Goal: Task Accomplishment & Management: Manage account settings

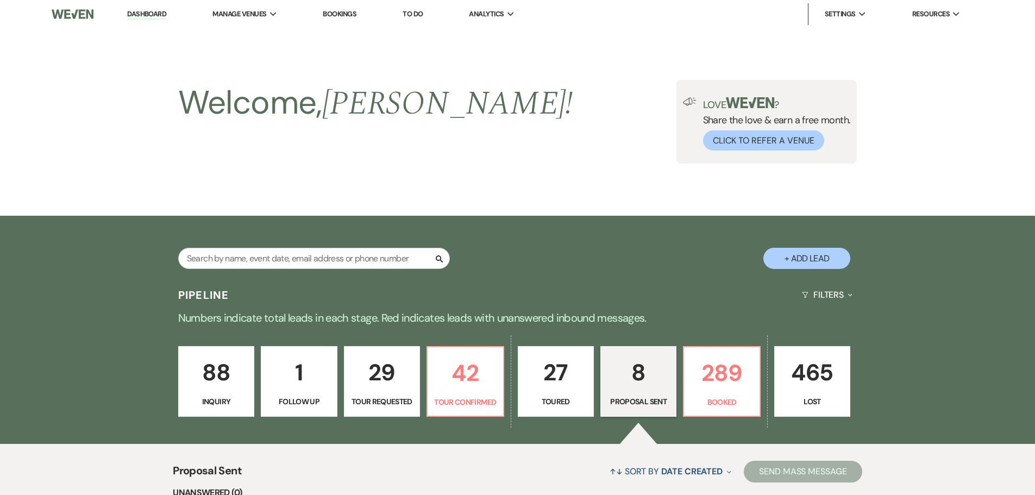
select select "6"
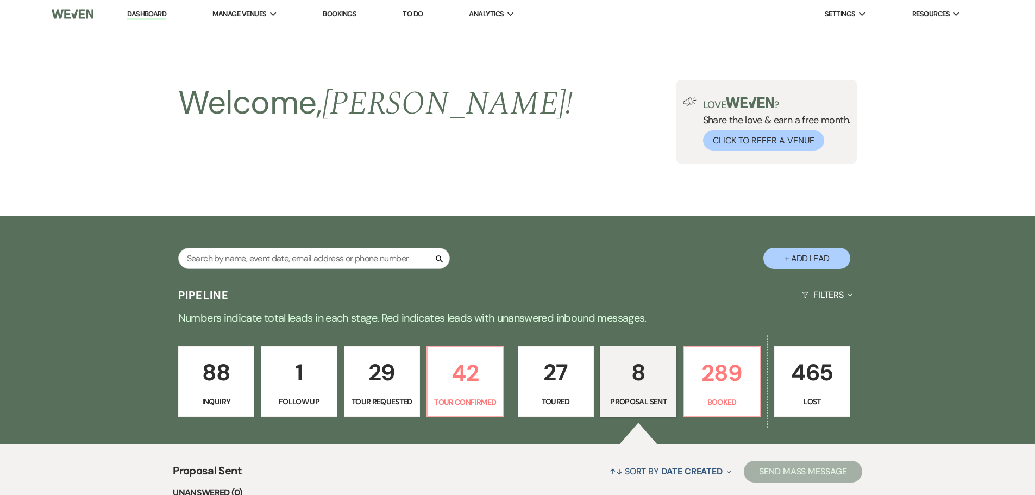
select select "6"
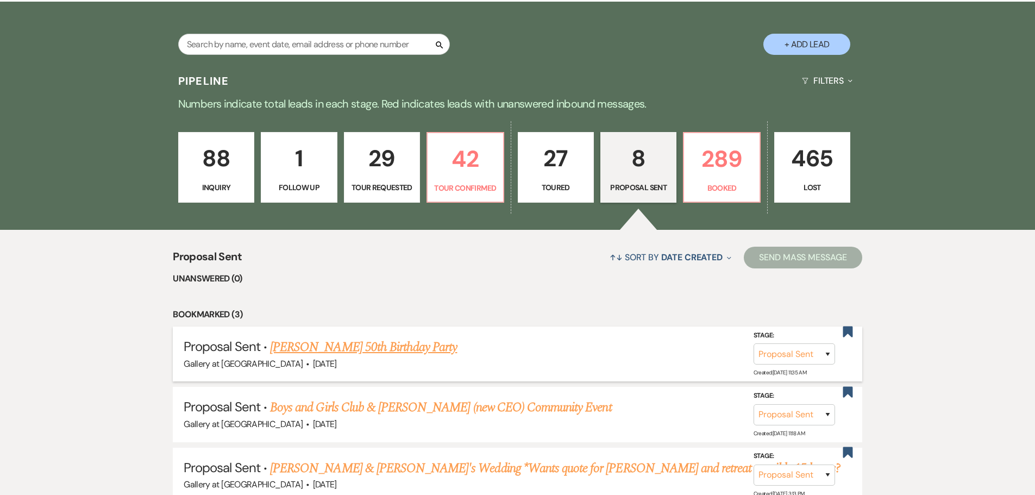
scroll to position [217, 0]
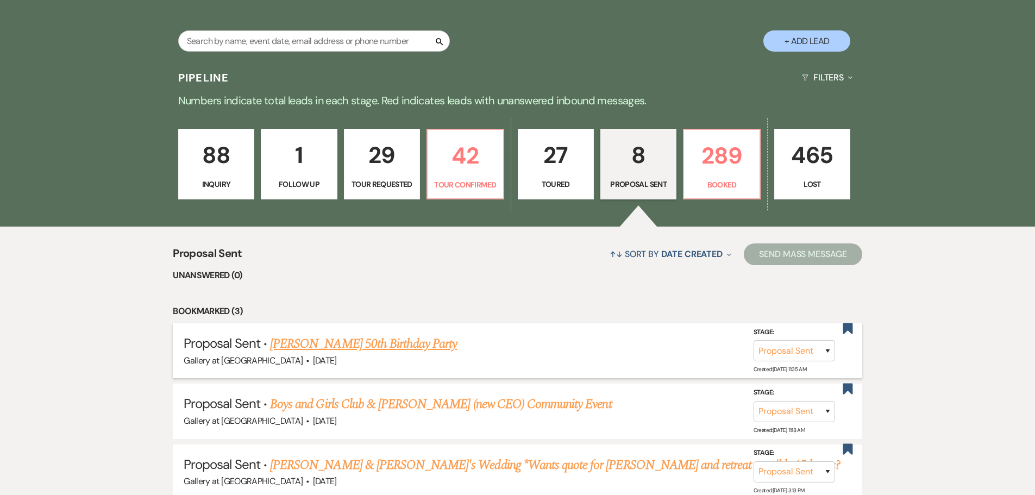
click at [405, 345] on link "[PERSON_NAME] 50th Birthday Party" at bounding box center [363, 344] width 187 height 20
select select "6"
select select "14"
select select "13"
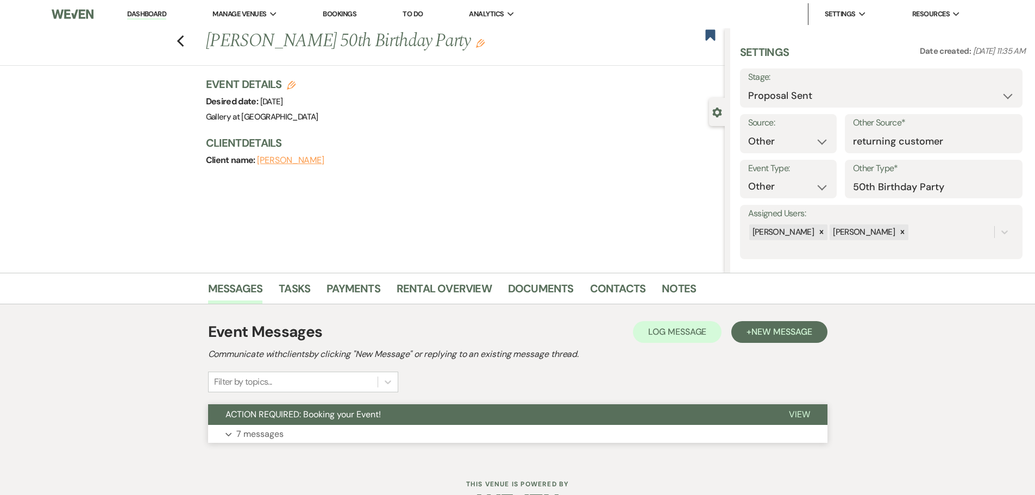
scroll to position [34, 0]
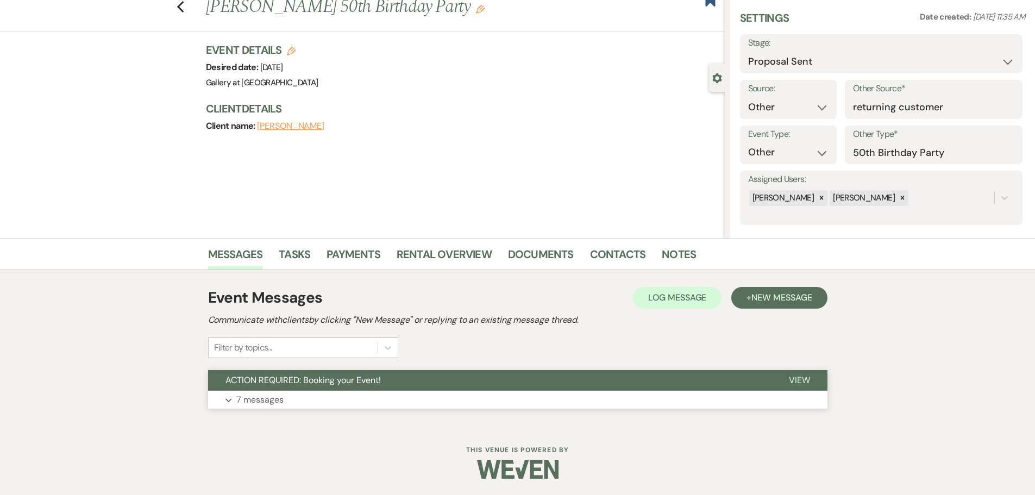
click at [342, 391] on button "Expand 7 messages" at bounding box center [517, 400] width 619 height 18
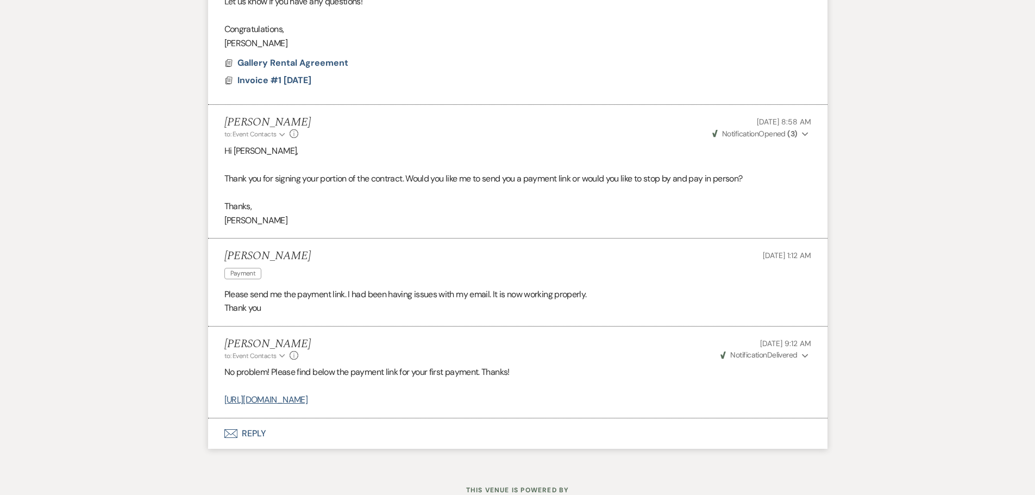
scroll to position [1616, 0]
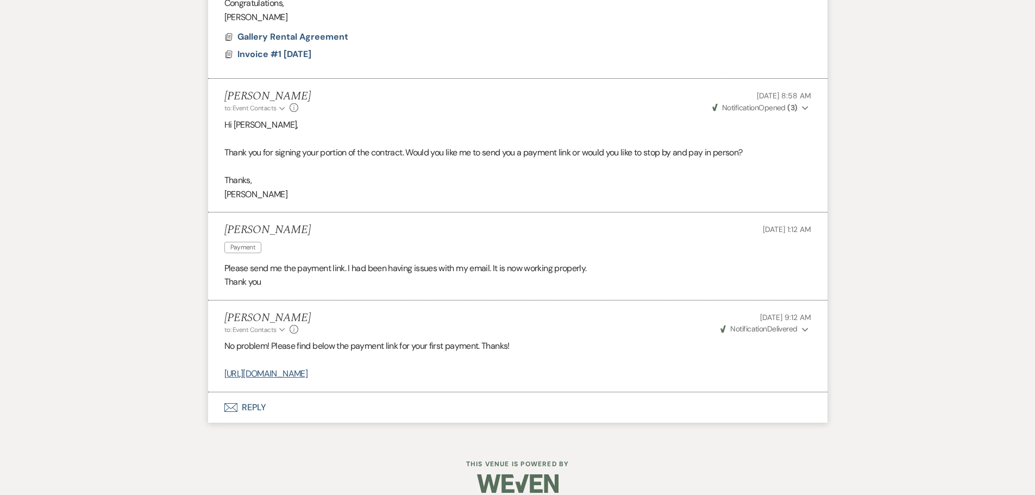
click at [738, 324] on span "Notification" at bounding box center [748, 329] width 36 height 10
click at [739, 324] on span "Notification" at bounding box center [748, 329] width 36 height 10
click at [735, 324] on span "Notification" at bounding box center [748, 329] width 36 height 10
click at [776, 324] on span "Weven Check Notification Delivered" at bounding box center [758, 329] width 77 height 10
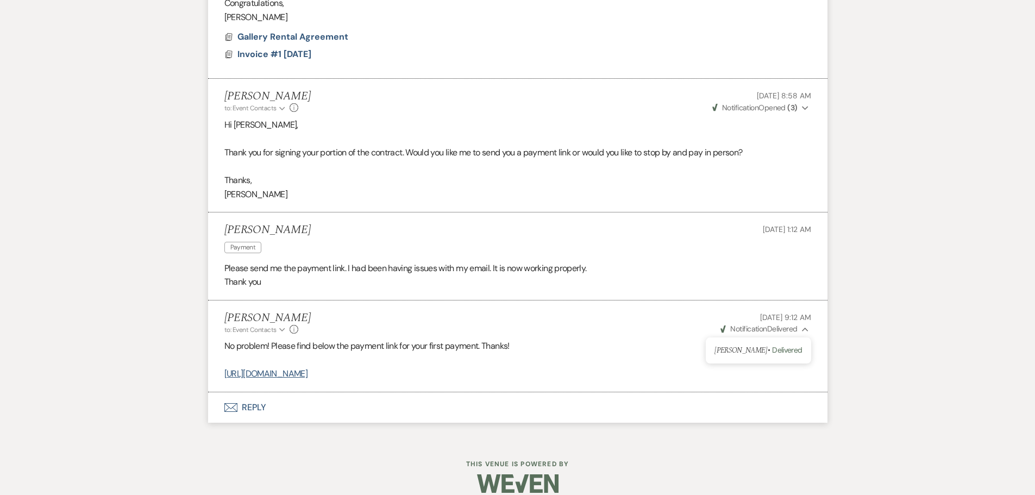
click at [776, 324] on span "Weven Check Notification Delivered" at bounding box center [758, 329] width 77 height 10
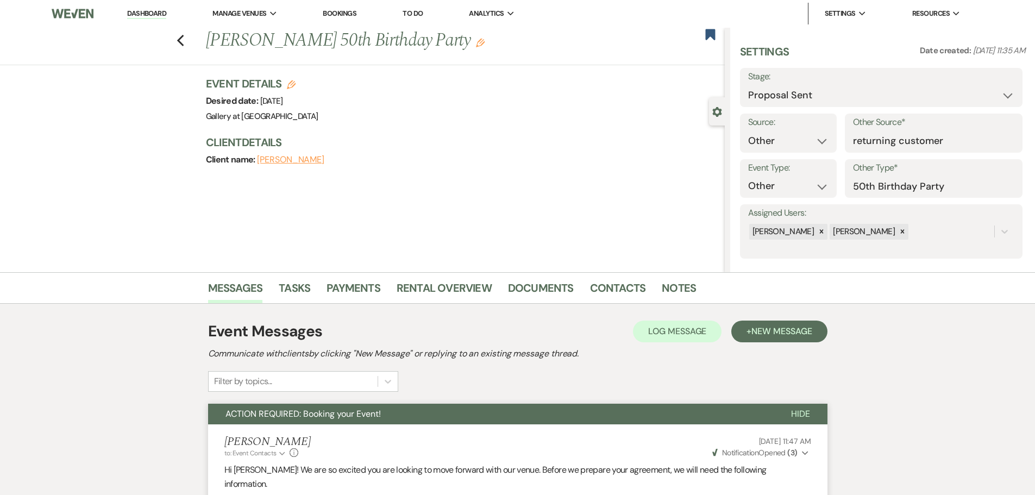
scroll to position [0, 0]
click at [184, 45] on icon "Previous" at bounding box center [181, 41] width 8 height 13
select select "6"
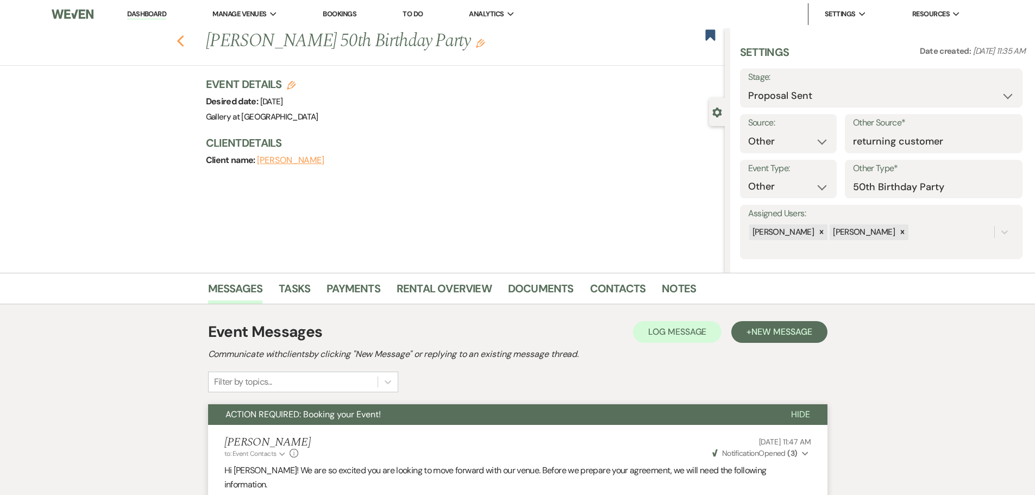
select select "6"
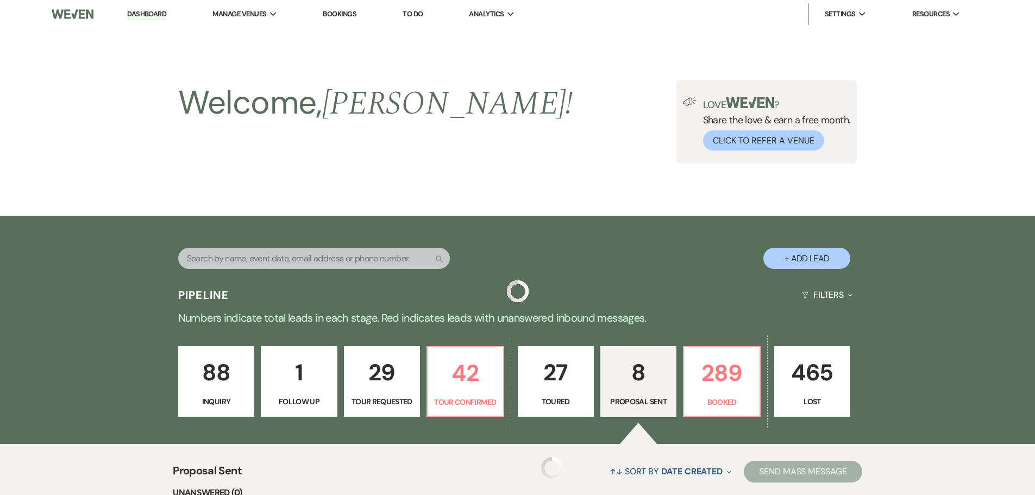
scroll to position [217, 0]
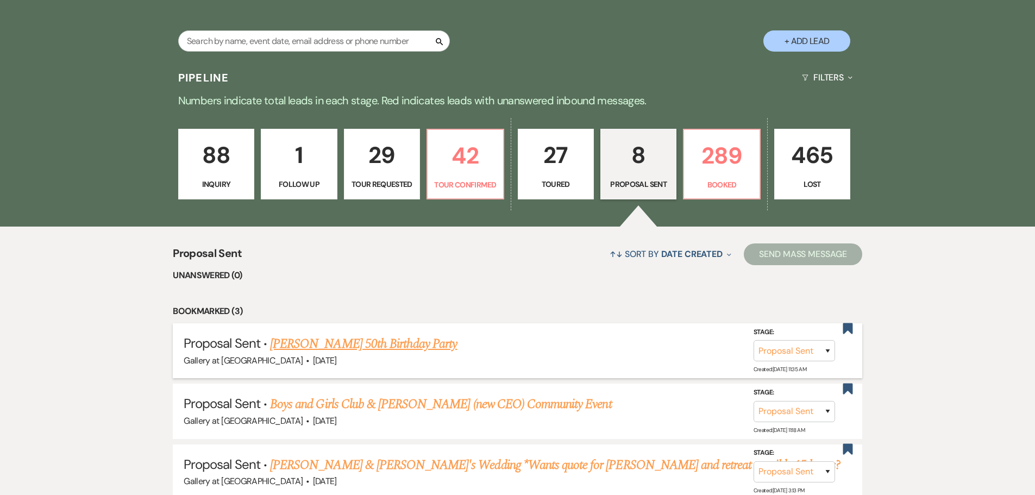
click at [397, 340] on link "[PERSON_NAME] 50th Birthday Party" at bounding box center [363, 344] width 187 height 20
select select "6"
select select "14"
select select "13"
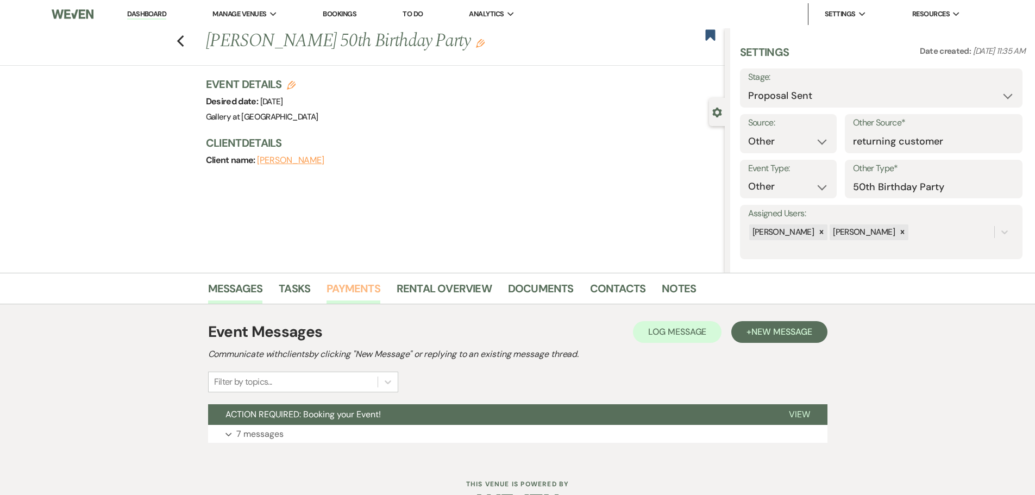
click at [360, 285] on link "Payments" at bounding box center [354, 292] width 54 height 24
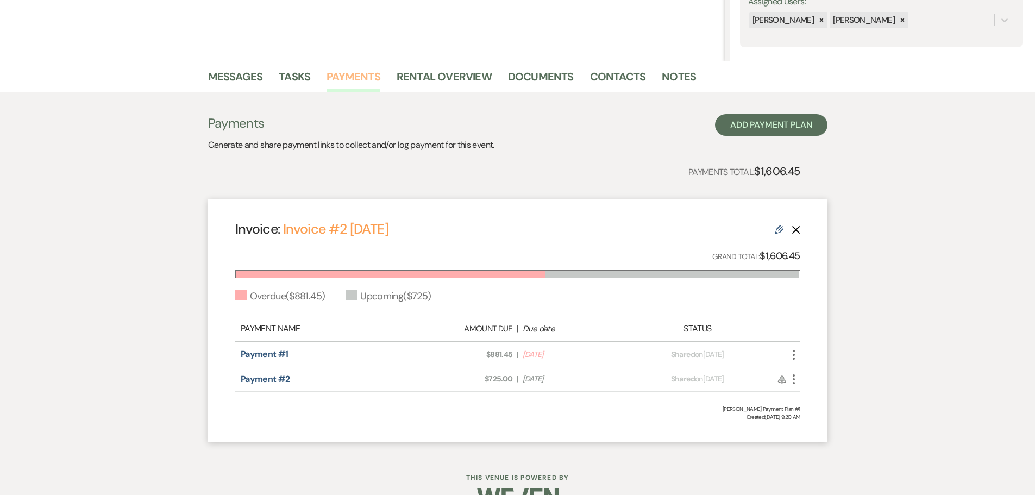
scroll to position [240, 0]
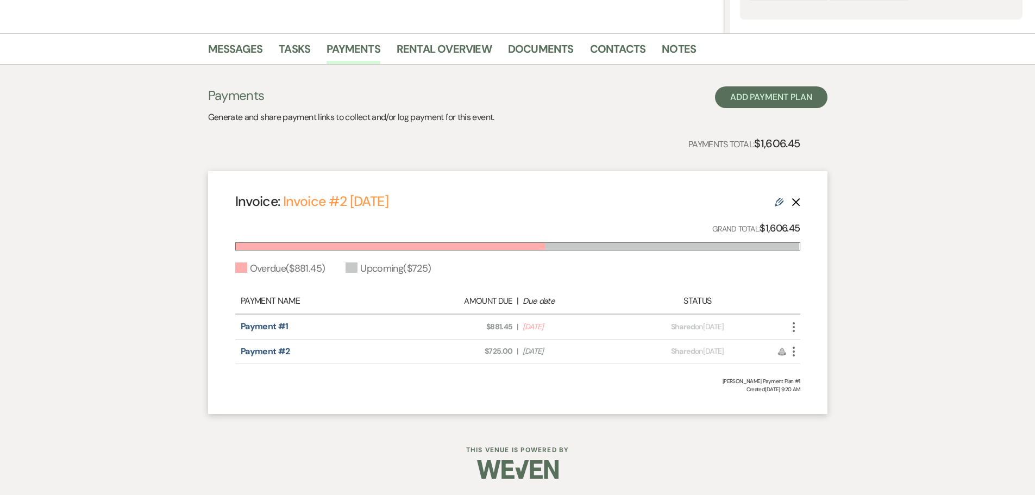
click at [793, 326] on icon "More" at bounding box center [793, 327] width 13 height 13
click at [823, 385] on button "Check [PERSON_NAME] [PERSON_NAME] as Paid" at bounding box center [842, 385] width 110 height 18
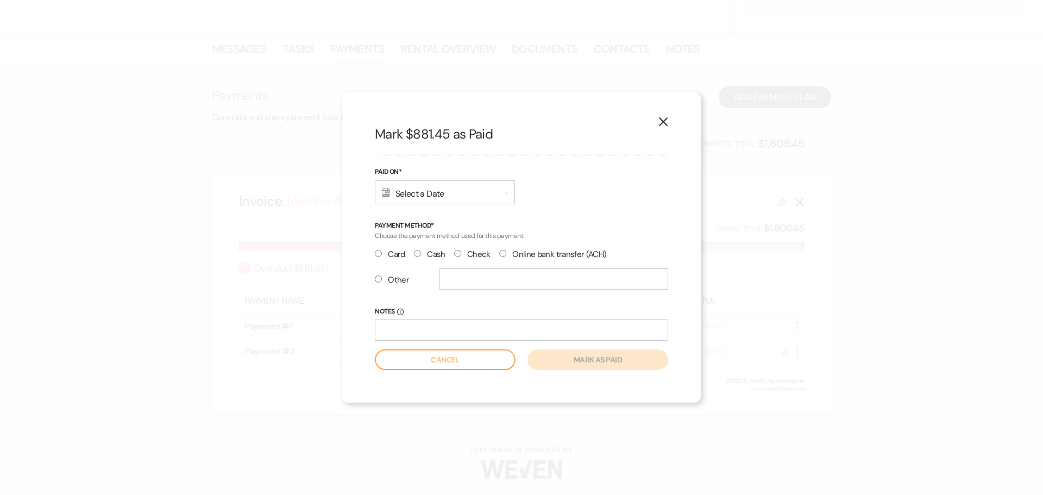
click at [384, 190] on use at bounding box center [386, 192] width 8 height 9
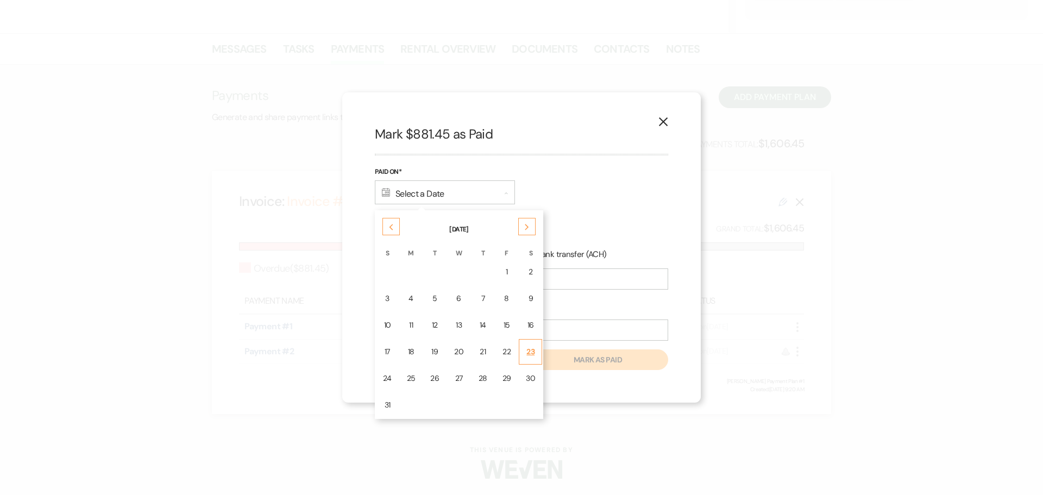
click at [530, 349] on div "23" at bounding box center [530, 351] width 9 height 11
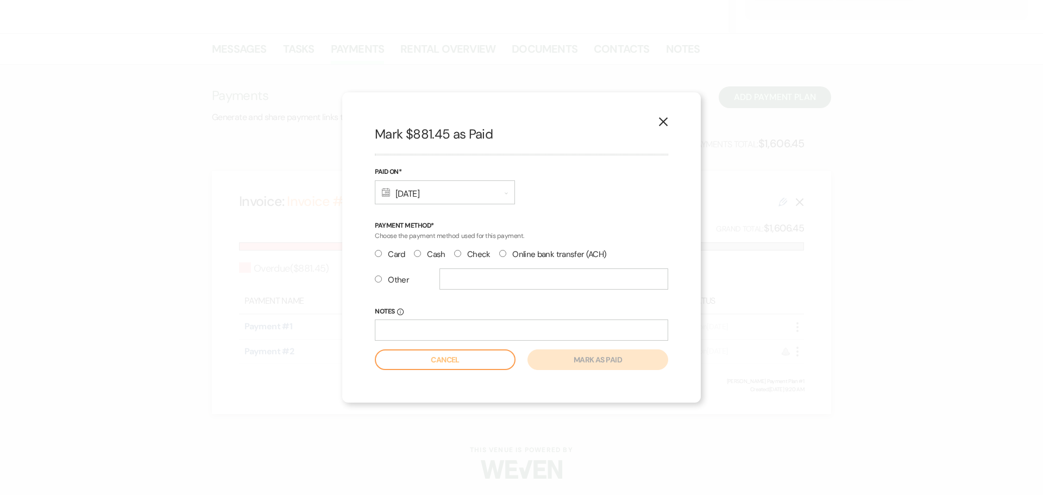
click at [384, 253] on label "Card" at bounding box center [390, 254] width 30 height 15
click at [382, 253] on input "Card" at bounding box center [378, 253] width 7 height 7
radio input "true"
click at [601, 361] on button "Mark as paid" at bounding box center [598, 359] width 141 height 21
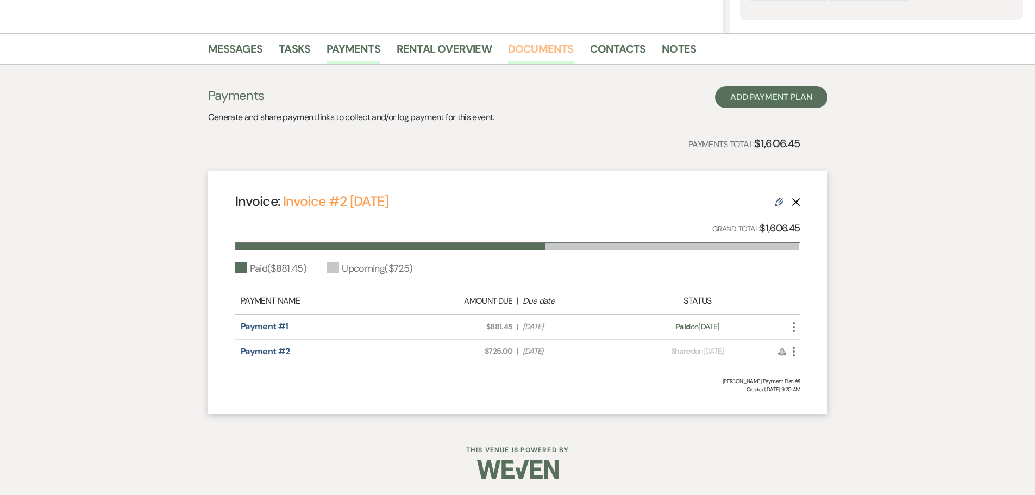
click at [544, 51] on link "Documents" at bounding box center [541, 52] width 66 height 24
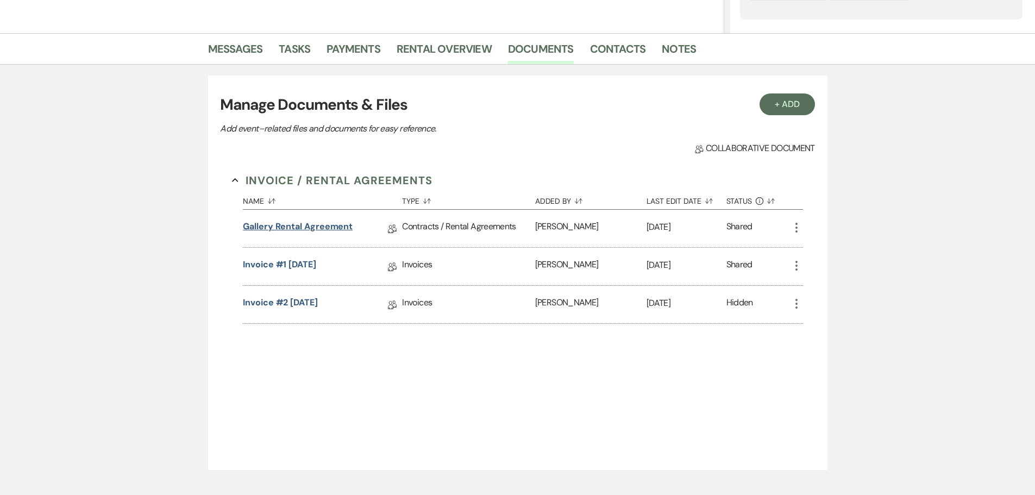
click at [310, 225] on link "Gallery Rental Agreement" at bounding box center [298, 228] width 110 height 17
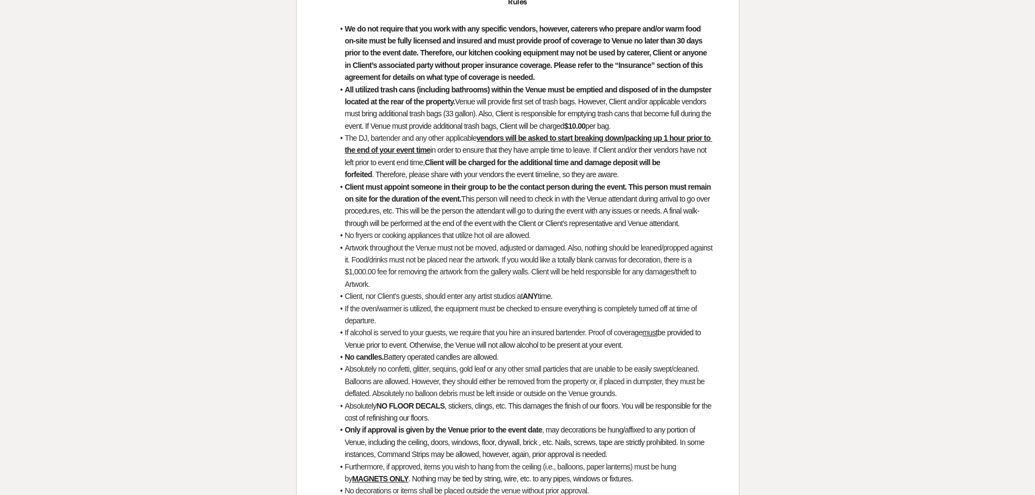
scroll to position [3069, 0]
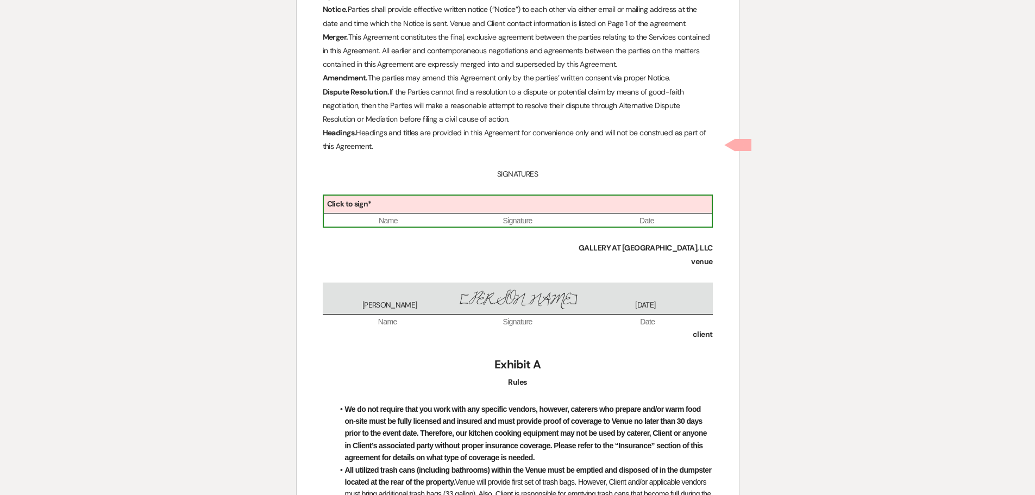
click at [415, 196] on div "Click to sign*" at bounding box center [518, 205] width 388 height 18
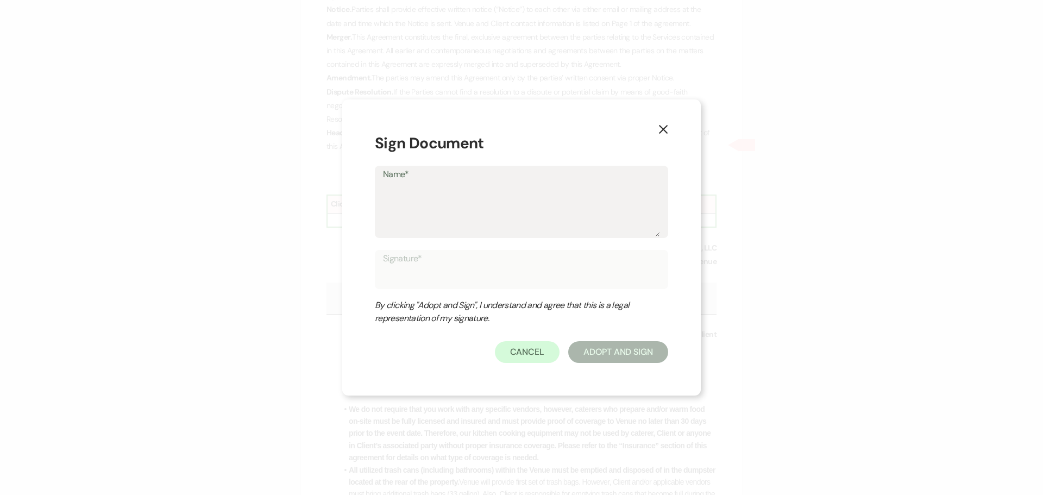
type textarea "J"
type input "J"
type textarea "Ju"
type input "Ju"
type textarea "[DATE]"
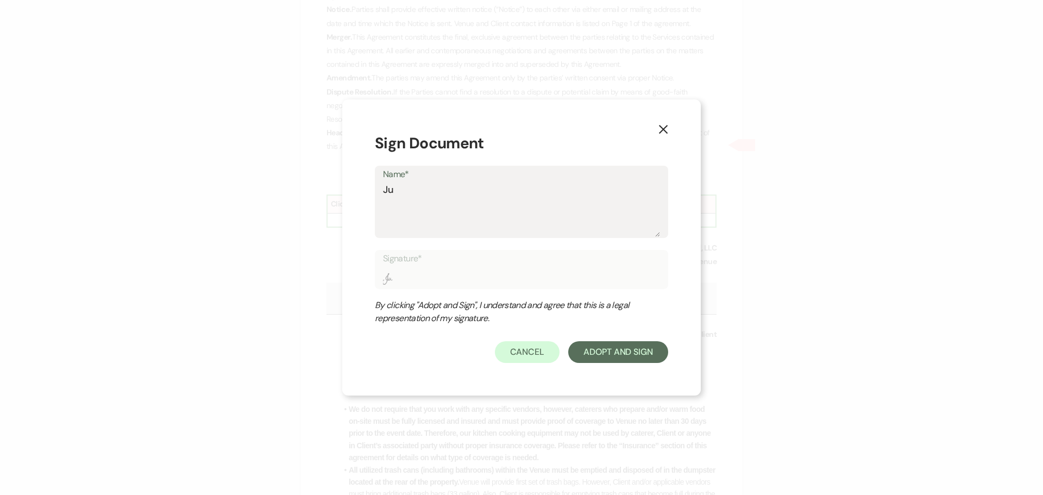
type input "[DATE]"
type textarea "Juli"
type input "Juli"
type textarea "[PERSON_NAME]"
type input "[PERSON_NAME]"
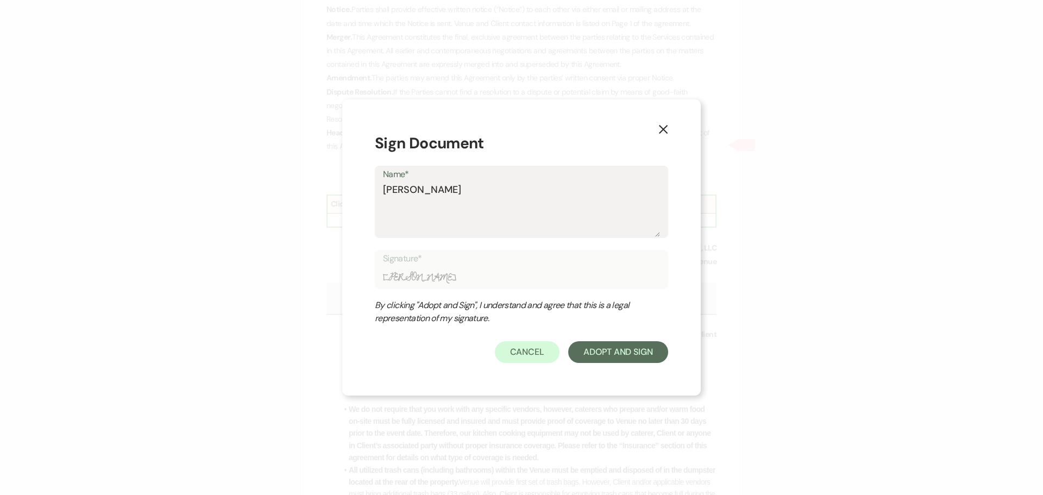
type textarea "[PERSON_NAME]"
type input "[PERSON_NAME]"
type textarea "[PERSON_NAME]"
type input "[PERSON_NAME]"
type textarea "[PERSON_NAME]"
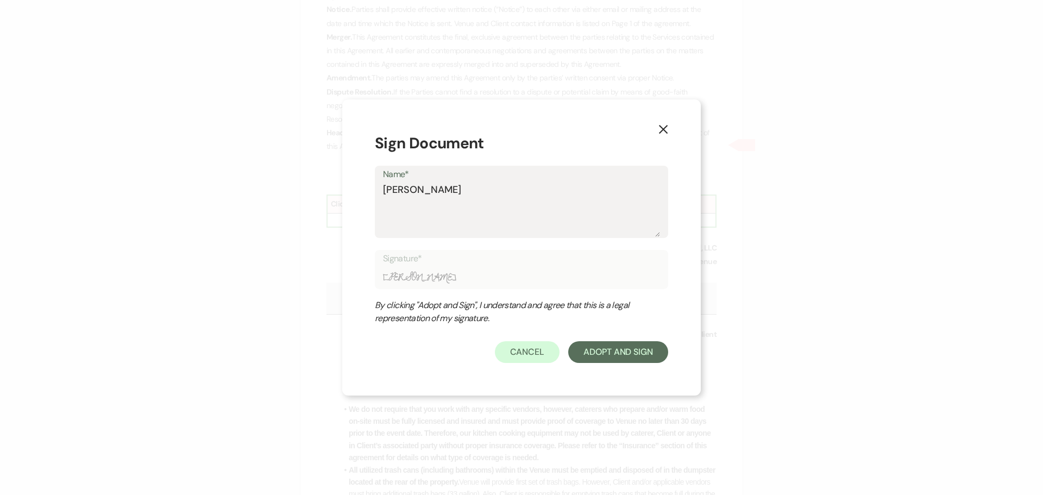
type input "[PERSON_NAME]"
type textarea "[PERSON_NAME]"
type input "[PERSON_NAME]"
type textarea "[PERSON_NAME]"
type input "[PERSON_NAME]"
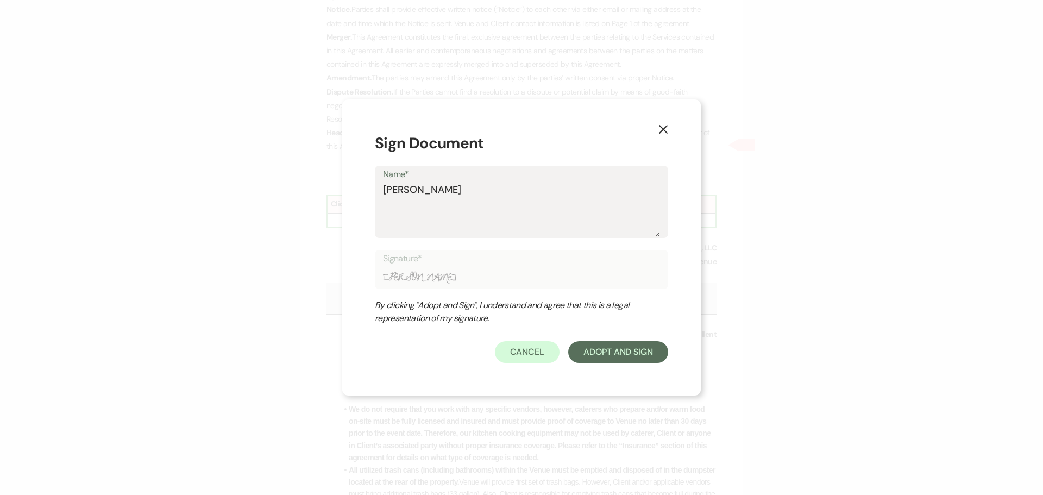
type textarea "[PERSON_NAME]"
type input "[PERSON_NAME]"
type textarea "[PERSON_NAME]"
type input "[PERSON_NAME]"
type textarea "[PERSON_NAME]"
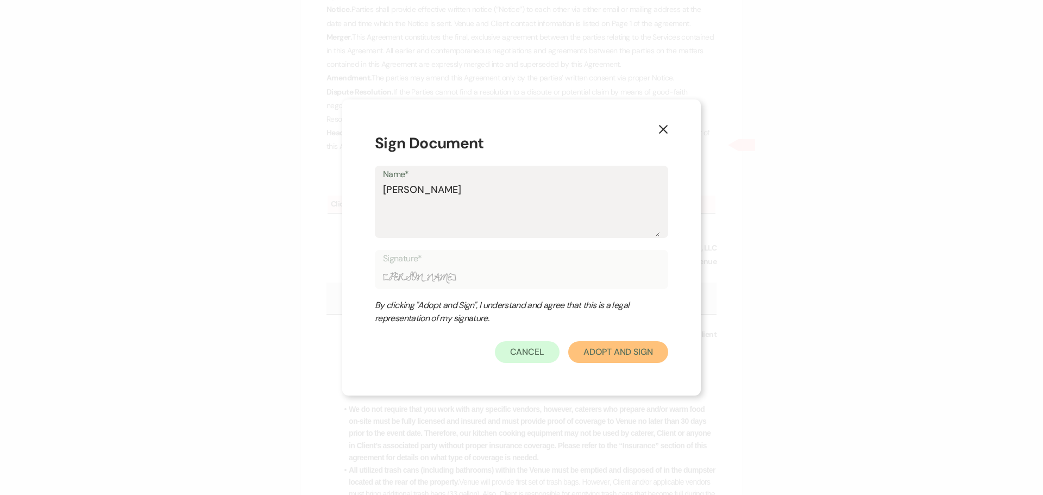
click at [599, 361] on button "Adopt And Sign" at bounding box center [618, 352] width 100 height 22
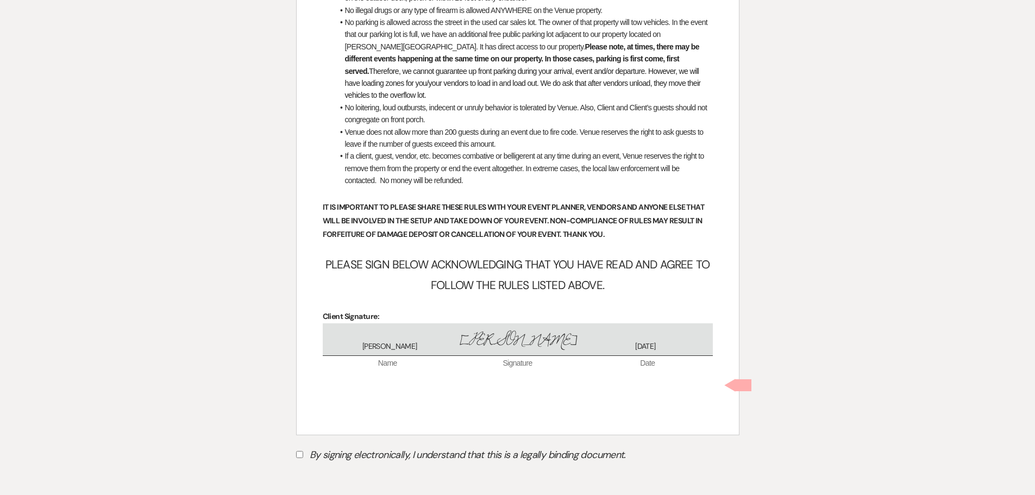
scroll to position [4281, 0]
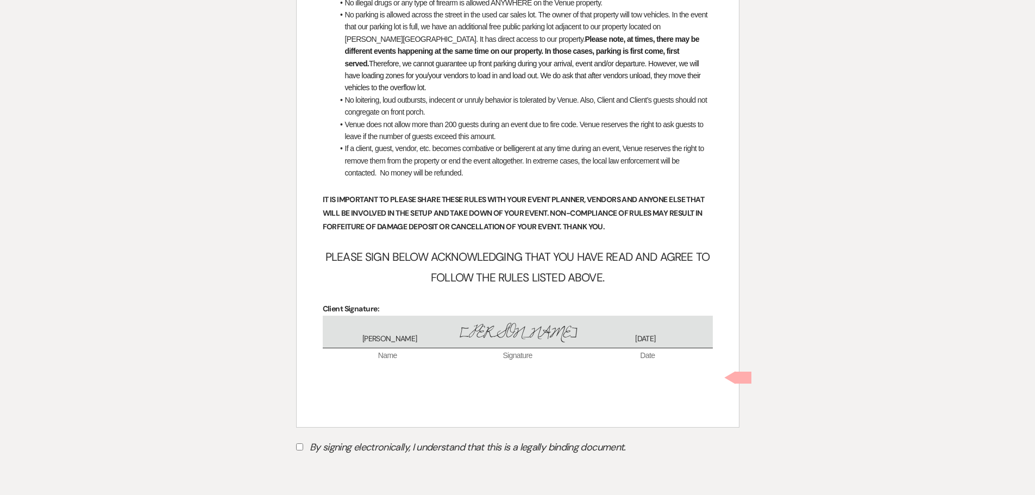
click at [297, 443] on input "By signing electronically, I understand that this is a legally binding document." at bounding box center [299, 446] width 7 height 7
checkbox input "true"
click at [338, 465] on button "Submit" at bounding box center [334, 475] width 76 height 20
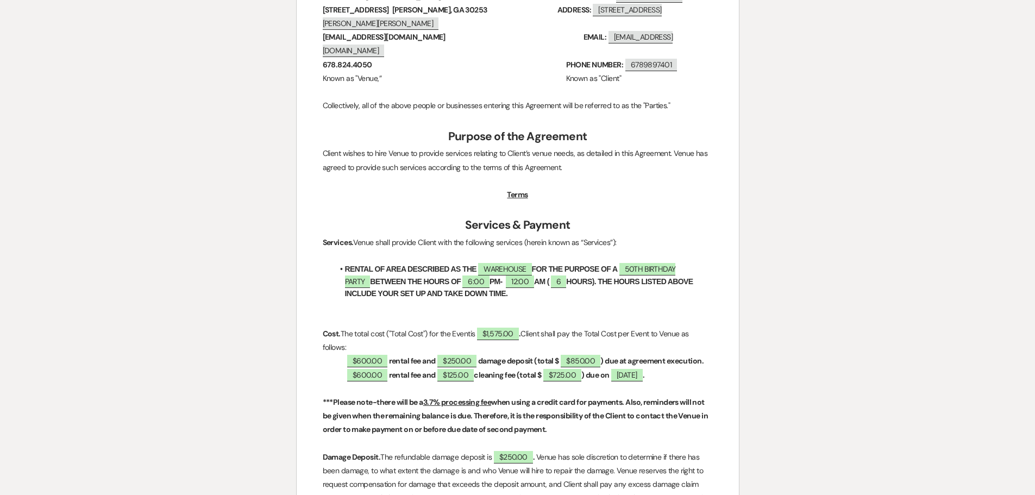
scroll to position [0, 0]
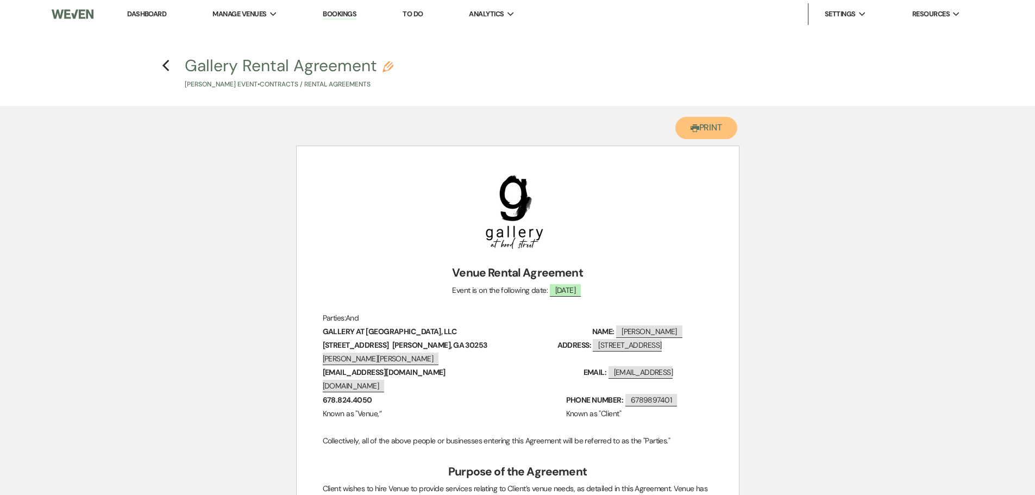
click at [692, 123] on button "Printer Print" at bounding box center [706, 128] width 62 height 22
click at [165, 64] on use "button" at bounding box center [165, 66] width 7 height 12
select select "6"
select select "14"
select select "13"
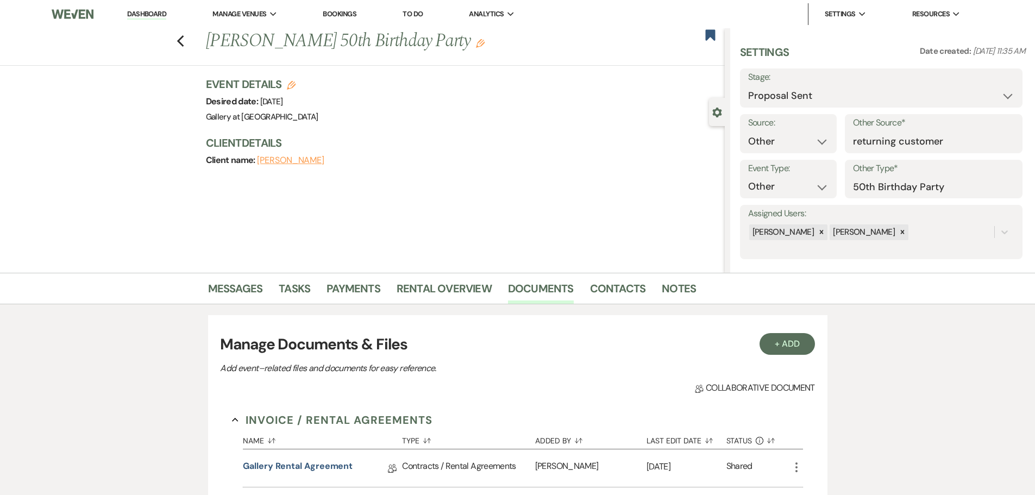
scroll to position [240, 0]
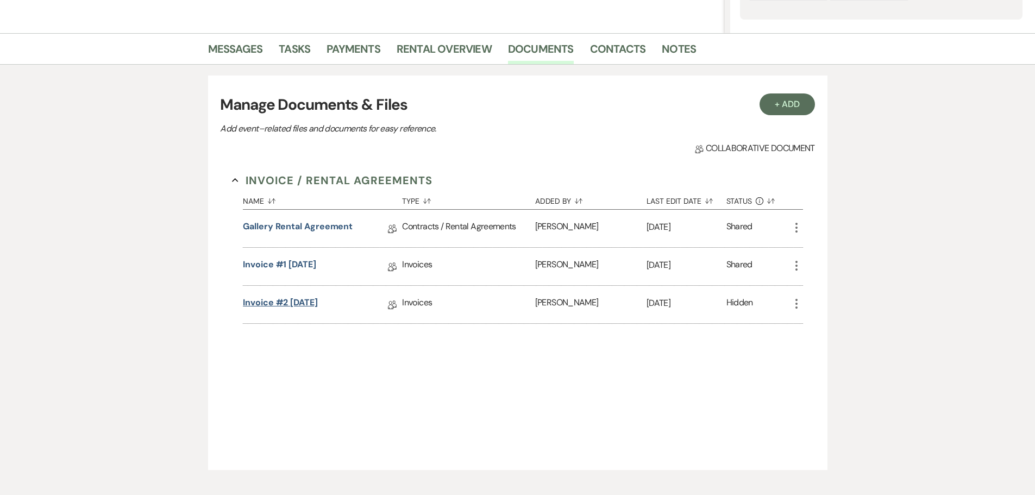
click at [289, 301] on link "Invoice #2 [DATE]" at bounding box center [280, 304] width 75 height 17
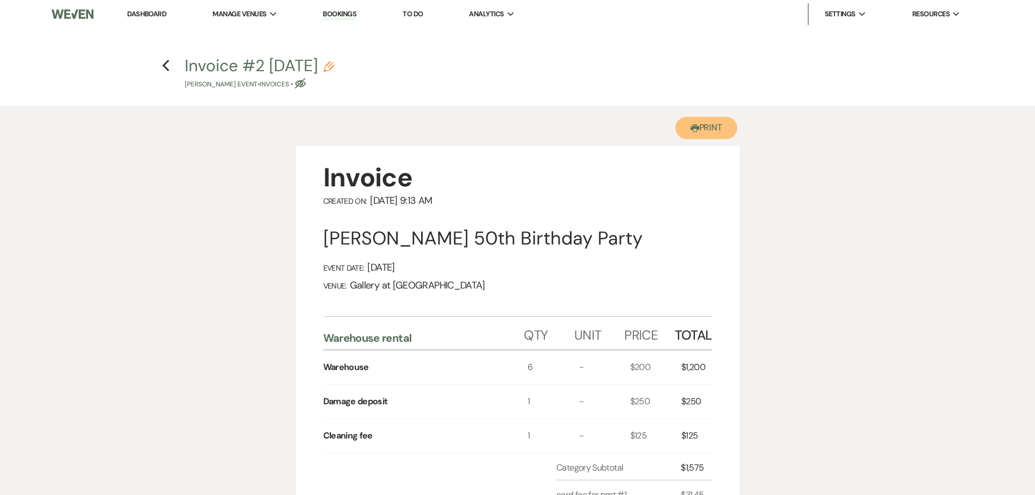
click at [706, 132] on button "Printer Print" at bounding box center [706, 128] width 62 height 22
click at [165, 67] on use "button" at bounding box center [165, 66] width 7 height 12
select select "6"
select select "14"
select select "13"
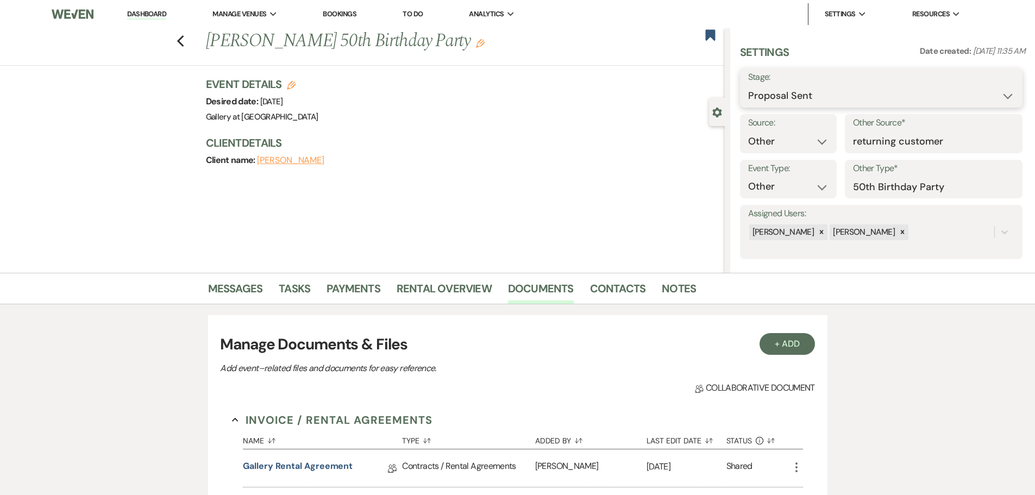
click at [925, 97] on select "Inquiry Follow Up Tour Requested Tour Confirmed Toured Proposal Sent Booked Lost" at bounding box center [881, 95] width 266 height 21
select select "7"
click at [748, 85] on select "Inquiry Follow Up Tour Requested Tour Confirmed Toured Proposal Sent Booked Lost" at bounding box center [881, 95] width 266 height 21
click at [994, 92] on button "Save" at bounding box center [991, 88] width 61 height 22
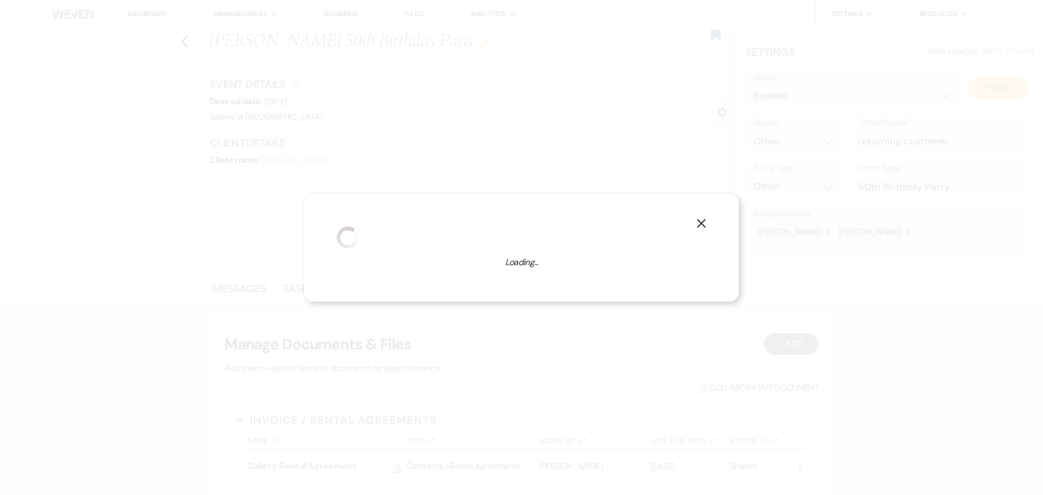
select select "13"
select select "733"
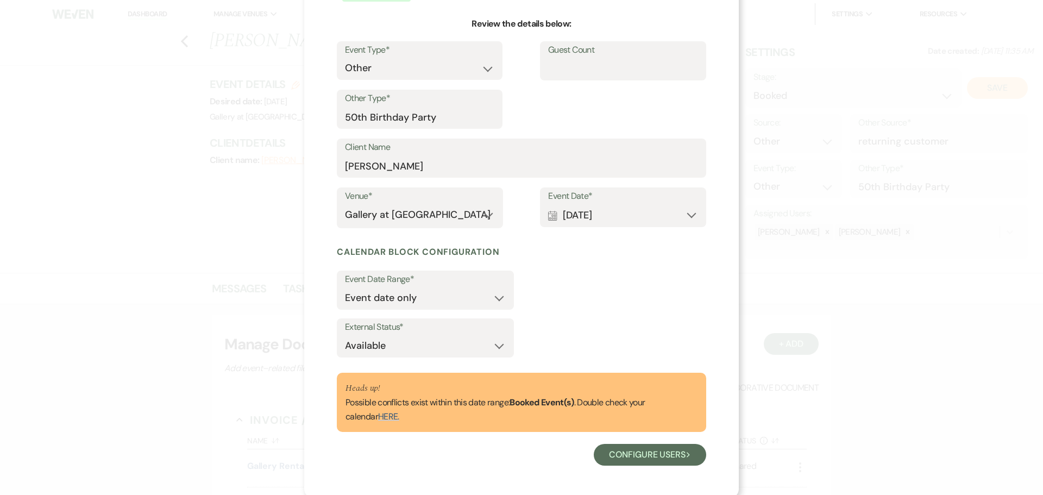
scroll to position [101, 0]
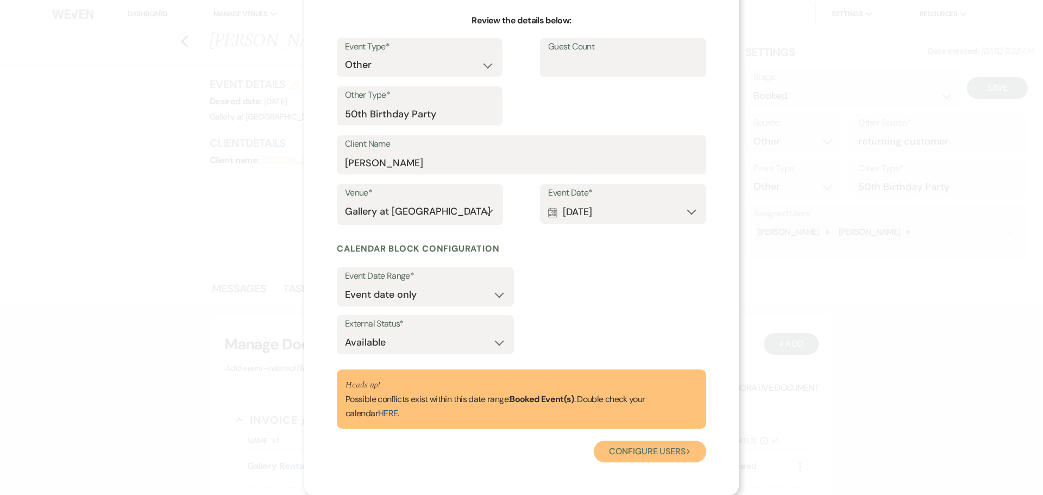
click at [622, 457] on button "Configure users Next" at bounding box center [650, 452] width 112 height 22
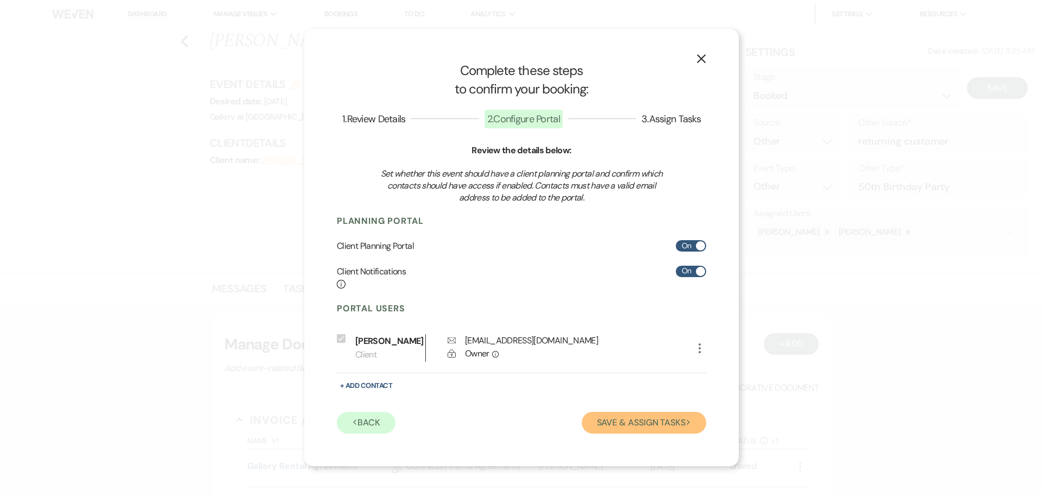
click at [649, 422] on button "Save & Assign Tasks Next" at bounding box center [644, 423] width 124 height 22
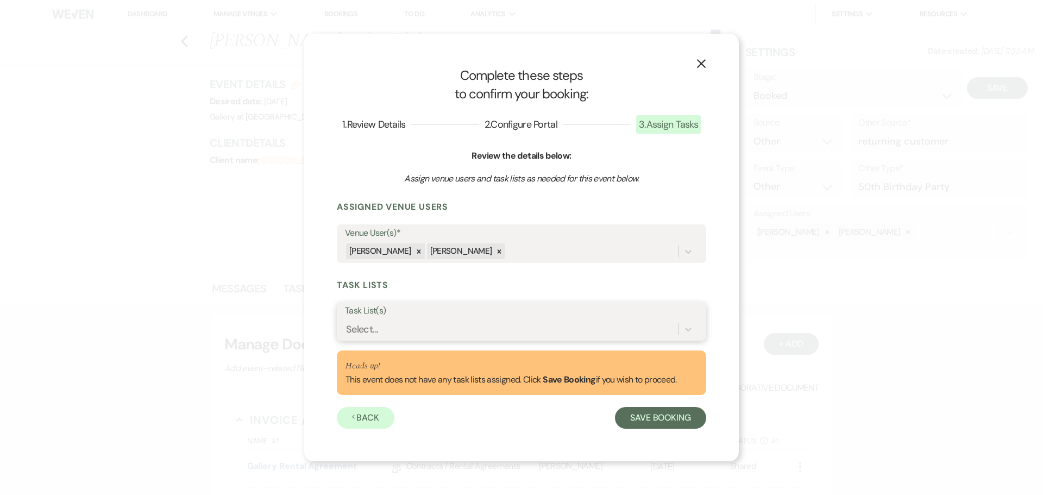
click at [365, 323] on div "Select..." at bounding box center [362, 329] width 32 height 15
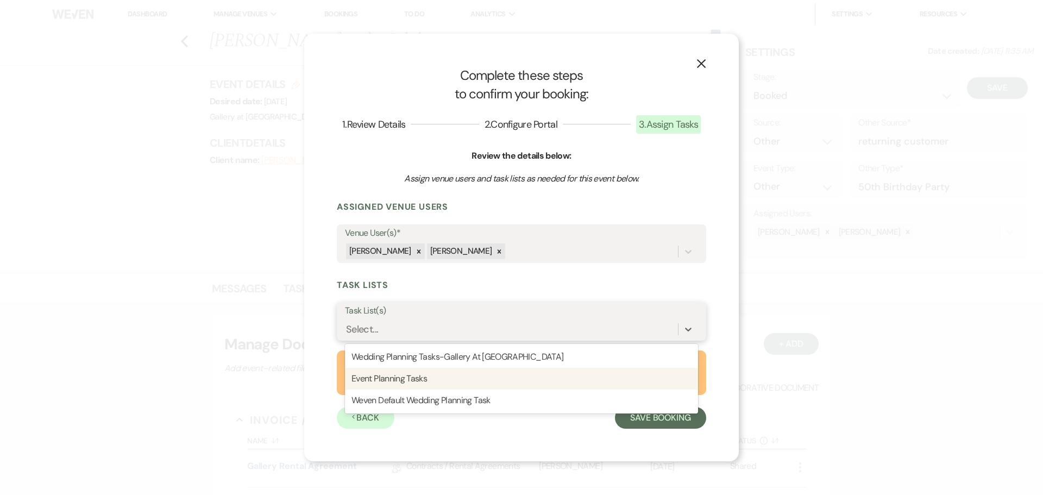
click at [392, 376] on div "Event Planning Tasks" at bounding box center [521, 379] width 353 height 22
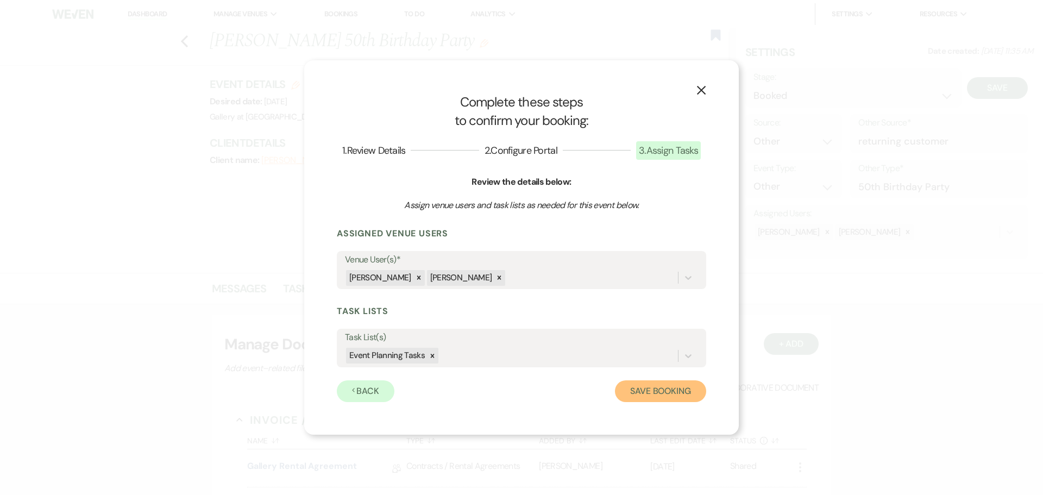
click at [663, 393] on button "Save Booking" at bounding box center [660, 391] width 91 height 22
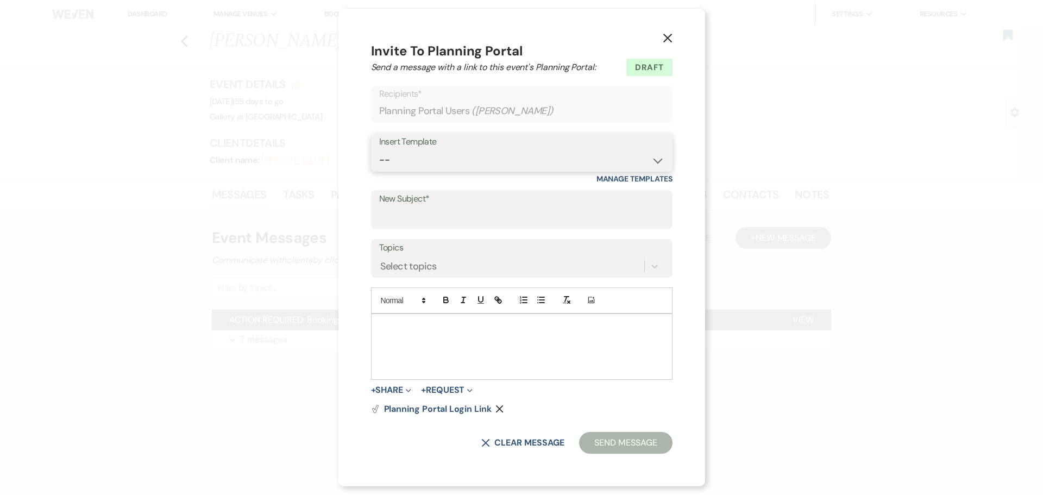
click at [462, 158] on select "-- Initial Inquiry Response-DATE IS AVAILABLE Initial Inquiry Response-DATE NOT…" at bounding box center [521, 159] width 285 height 21
select select "2651"
click at [380, 149] on select "-- Initial Inquiry Response-DATE IS AVAILABLE Initial Inquiry Response-DATE NOT…" at bounding box center [521, 159] width 285 height 21
type input "Weven Planning Portal Introduction"
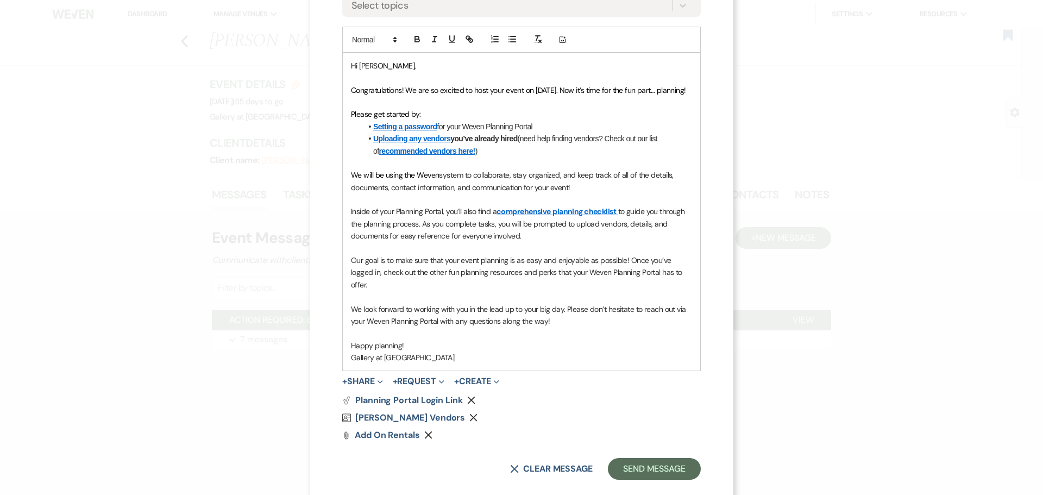
scroll to position [269, 0]
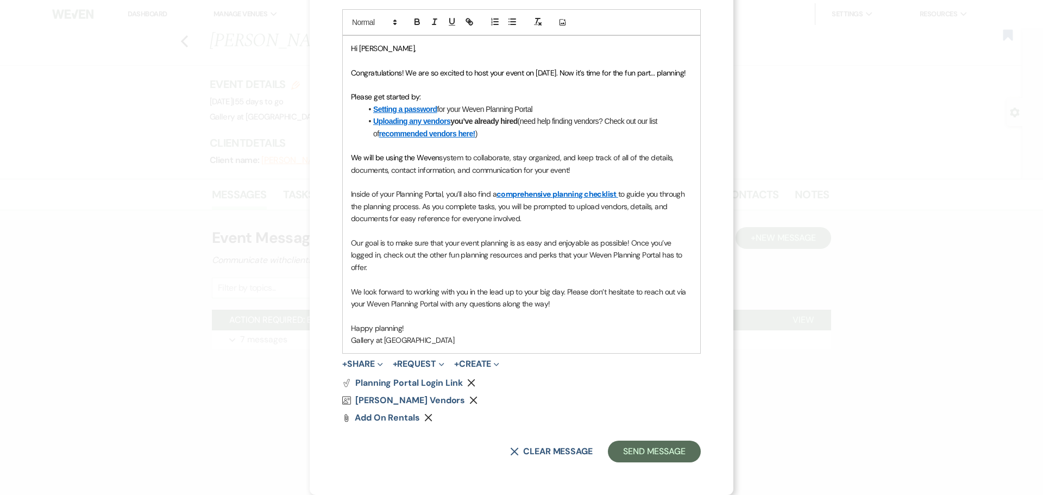
click at [470, 400] on use "button" at bounding box center [474, 401] width 8 height 8
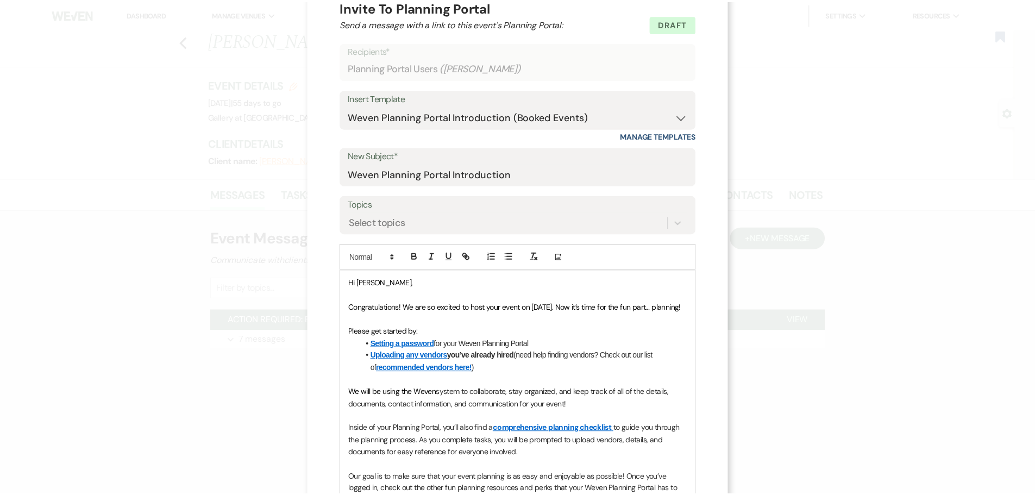
scroll to position [252, 0]
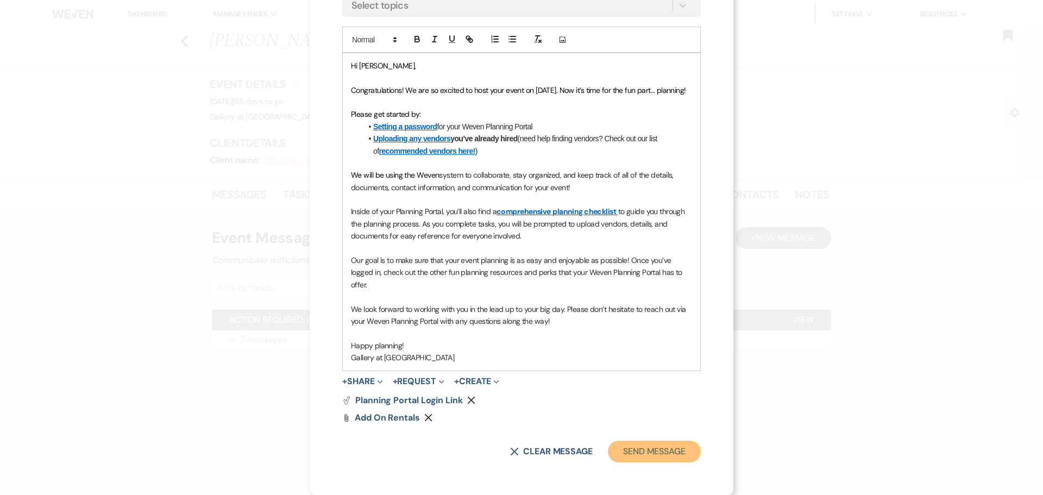
click at [647, 443] on button "Send Message" at bounding box center [654, 452] width 93 height 22
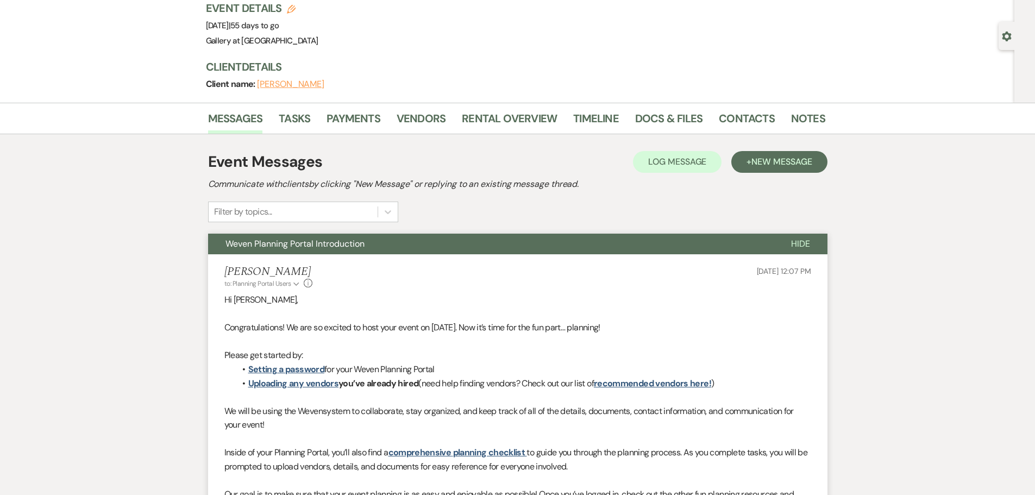
scroll to position [0, 0]
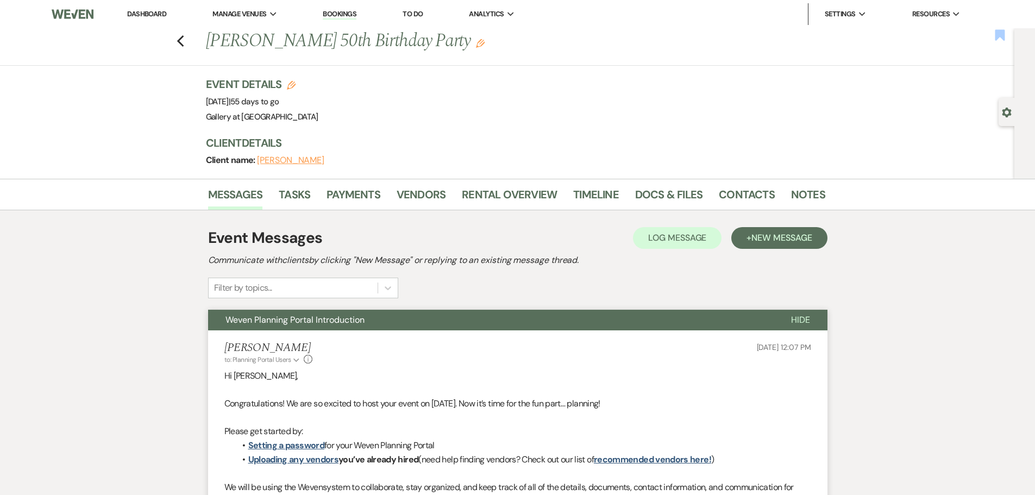
click at [1000, 32] on use "button" at bounding box center [1000, 34] width 10 height 11
click at [476, 45] on icon "Edit" at bounding box center [480, 43] width 9 height 9
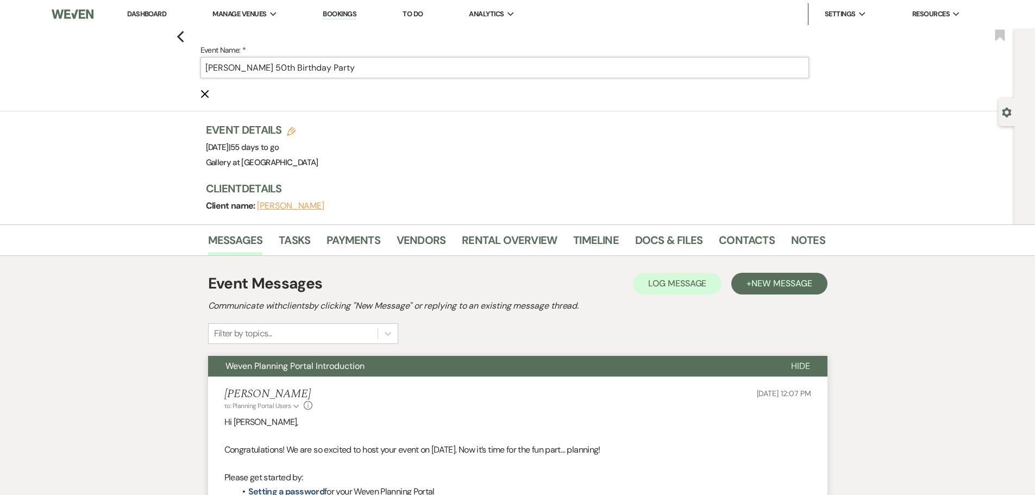
click at [418, 69] on input "[PERSON_NAME] 50th Birthday Party" at bounding box center [504, 67] width 609 height 21
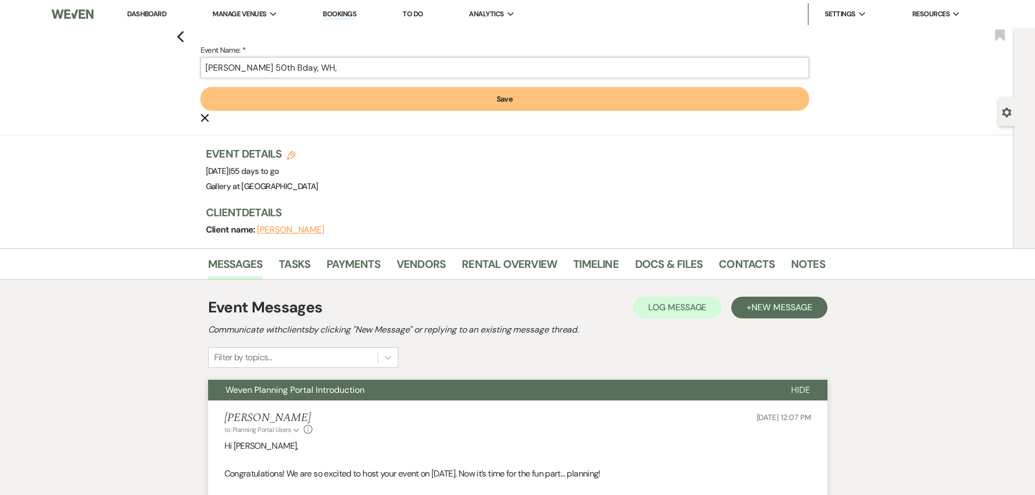
click at [386, 73] on input "[PERSON_NAME] 50th Bday, WH," at bounding box center [504, 67] width 609 height 21
type input "[PERSON_NAME] 50th Bday, WH, 6p-12a (6 hrs)"
click at [366, 96] on button "Save" at bounding box center [504, 99] width 609 height 24
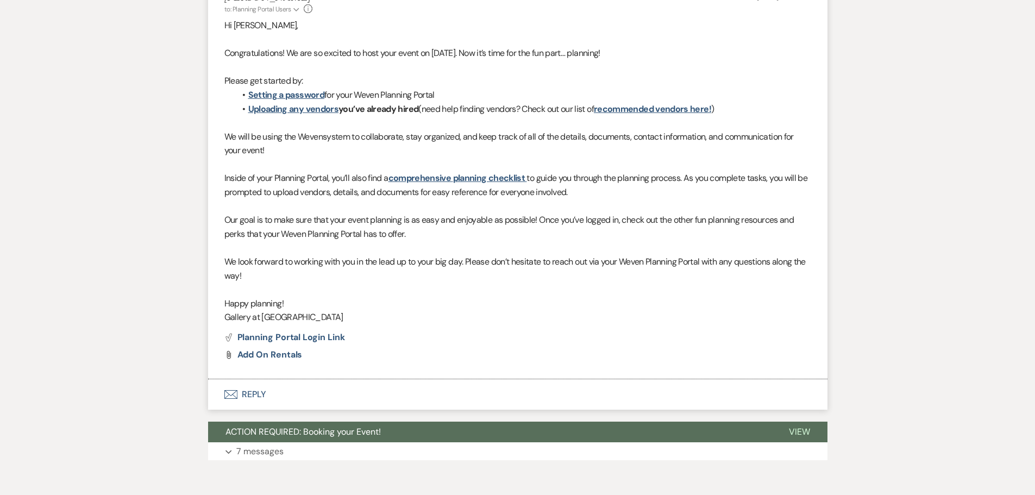
scroll to position [402, 0]
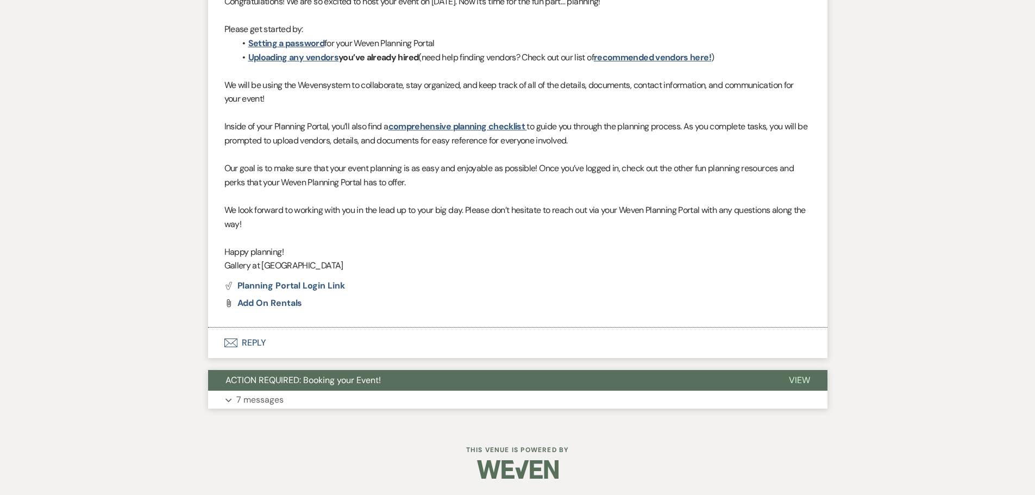
click at [313, 394] on button "Expand 7 messages" at bounding box center [517, 400] width 619 height 18
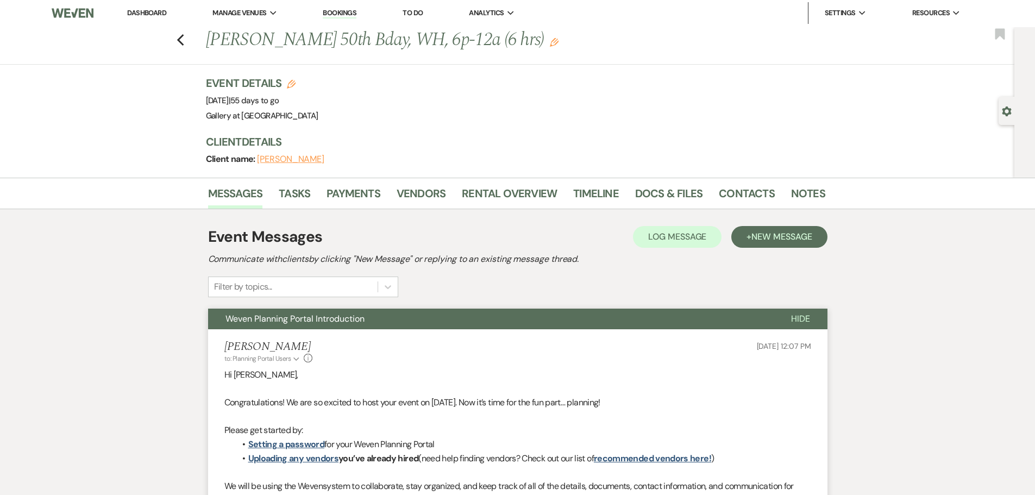
scroll to position [0, 0]
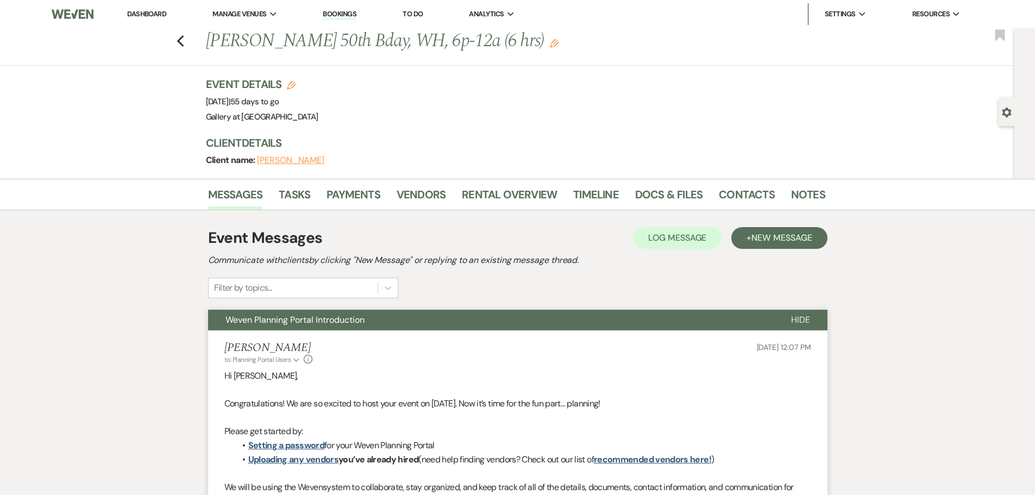
click at [1012, 116] on div "Gear Settings" at bounding box center [1009, 112] width 21 height 28
click at [1002, 117] on div "Gear Settings" at bounding box center [1009, 112] width 21 height 28
click at [1008, 113] on icon "Gear" at bounding box center [1007, 113] width 10 height 10
select select "14"
select select "13"
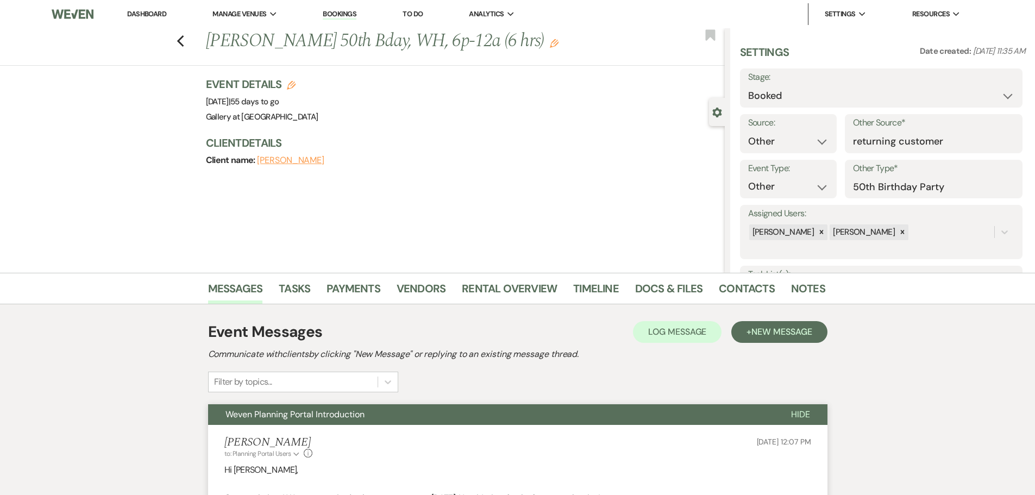
click at [715, 112] on icon "Gear" at bounding box center [717, 113] width 10 height 10
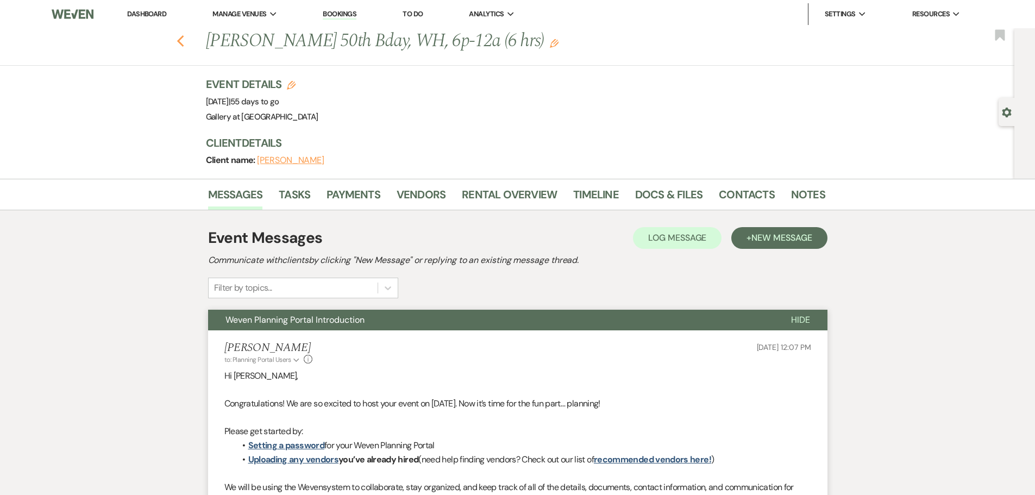
click at [185, 41] on icon "Previous" at bounding box center [181, 41] width 8 height 13
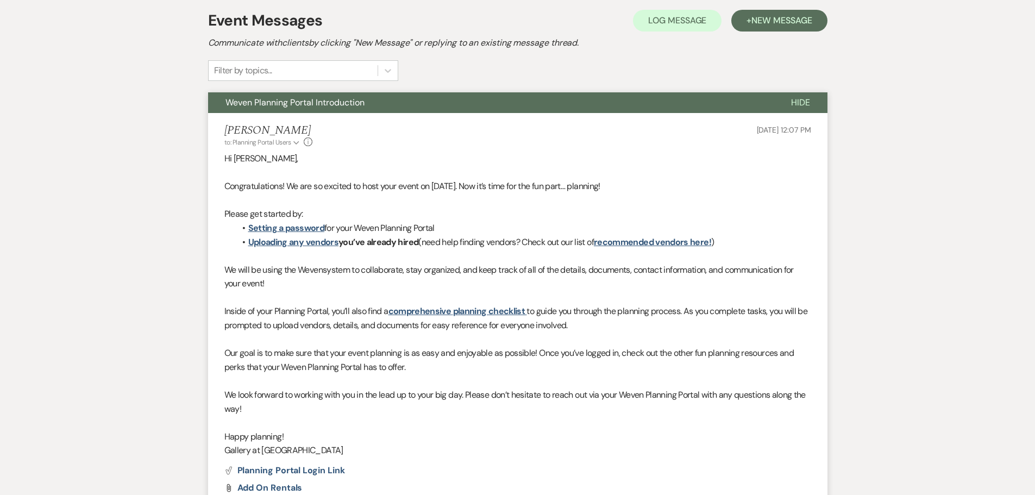
select select "6"
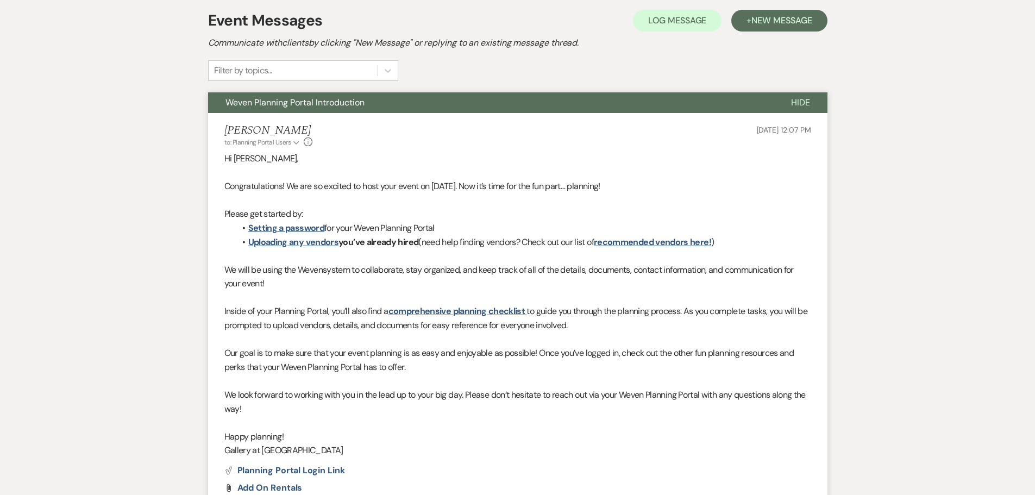
select select "6"
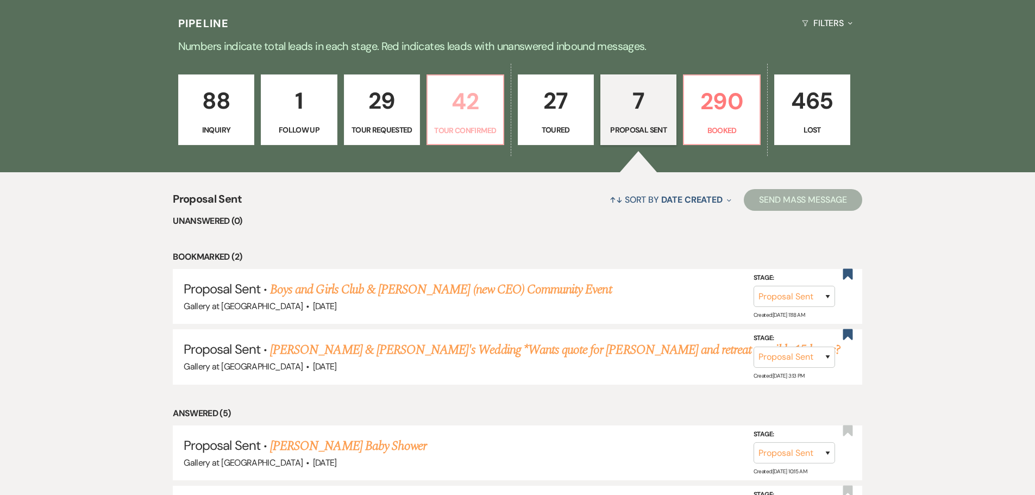
scroll to position [0, 0]
